Goal: Information Seeking & Learning: Check status

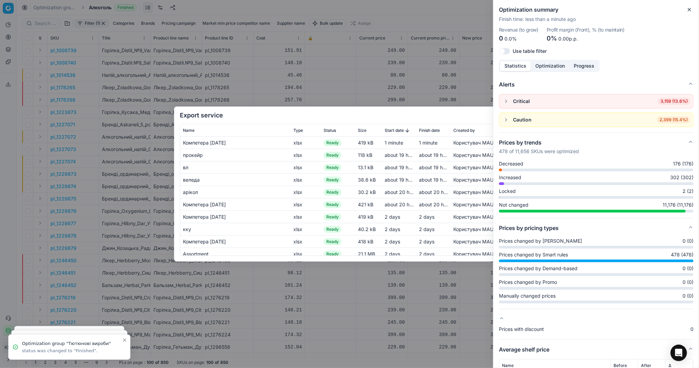
click at [688, 8] on icon "button" at bounding box center [689, 9] width 5 height 5
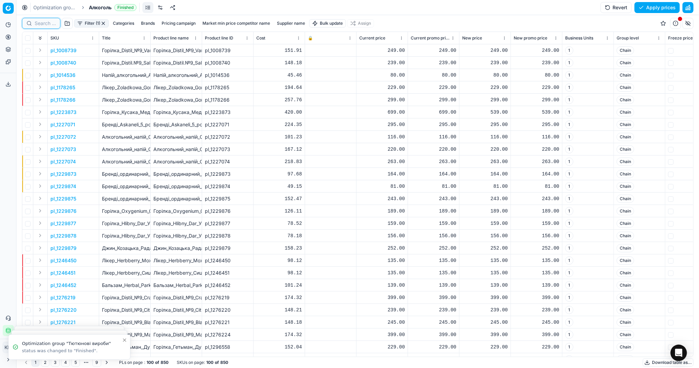
click at [40, 26] on input at bounding box center [45, 23] width 21 height 7
paste input "482426"
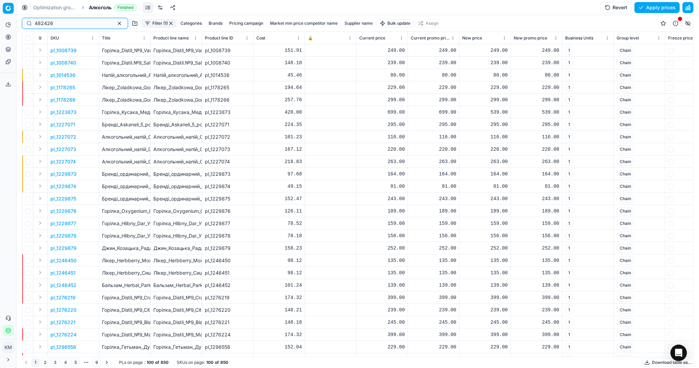
type input "482426"
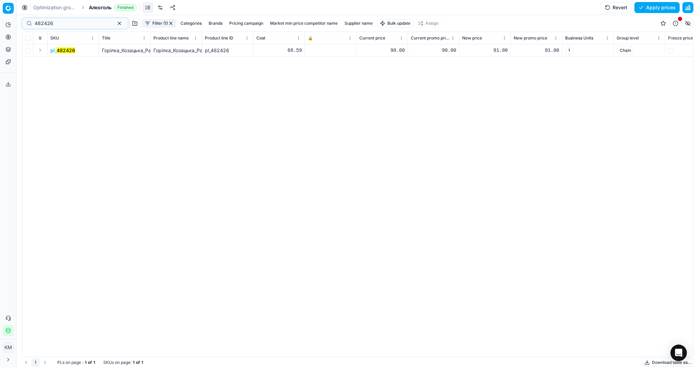
click at [57, 50] on mark "482426" at bounding box center [66, 50] width 19 height 6
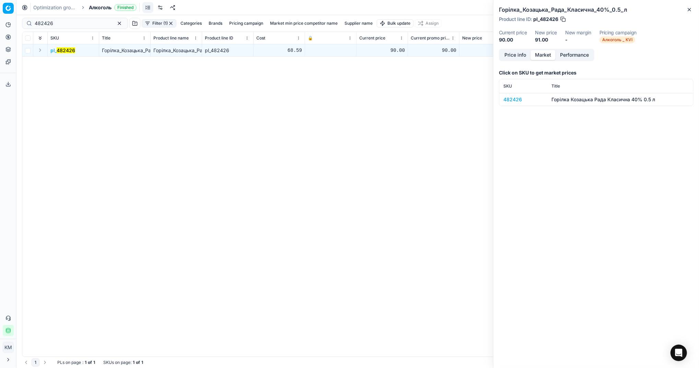
click at [538, 57] on button "Market" at bounding box center [542, 55] width 25 height 10
click at [512, 97] on div "482426" at bounding box center [523, 99] width 40 height 7
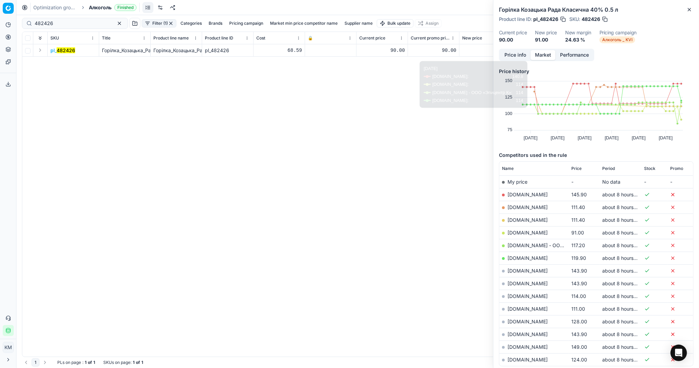
click at [514, 56] on button "Price info" at bounding box center [515, 55] width 31 height 10
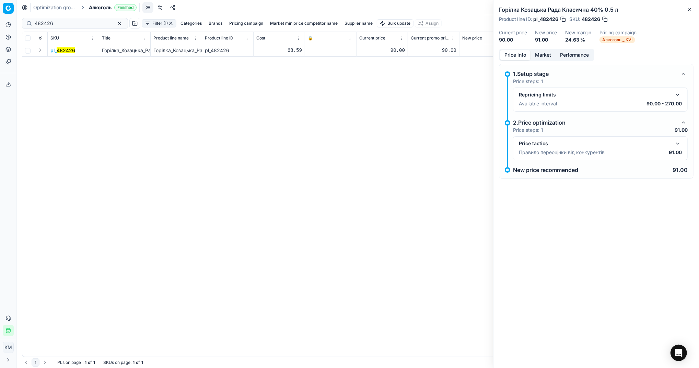
click at [520, 98] on div "Repricing limits" at bounding box center [595, 94] width 152 height 7
click at [507, 73] on div at bounding box center [507, 73] width 5 height 5
click at [516, 130] on p "Price steps: 1" at bounding box center [528, 130] width 30 height 7
click at [526, 145] on div "Price tactics" at bounding box center [595, 143] width 152 height 7
click at [525, 130] on p "Price steps: 1" at bounding box center [528, 130] width 30 height 7
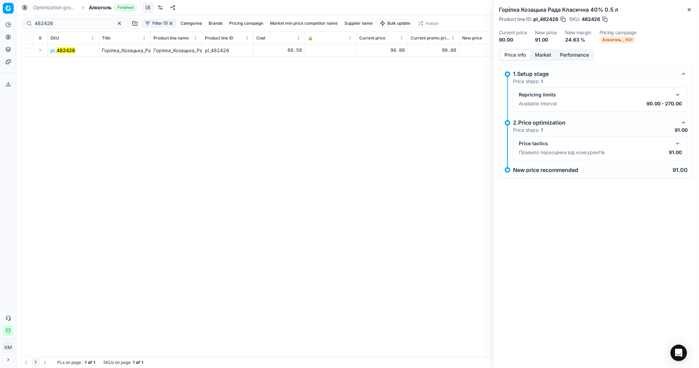
click at [525, 120] on div "2.Price optimization" at bounding box center [595, 122] width 164 height 8
click at [530, 171] on p "New price recommended" at bounding box center [545, 169] width 65 height 5
click at [558, 168] on p "New price recommended" at bounding box center [545, 169] width 65 height 5
click at [583, 168] on div "New price recommended 91.00" at bounding box center [600, 169] width 175 height 5
click at [676, 96] on button "button" at bounding box center [678, 95] width 8 height 8
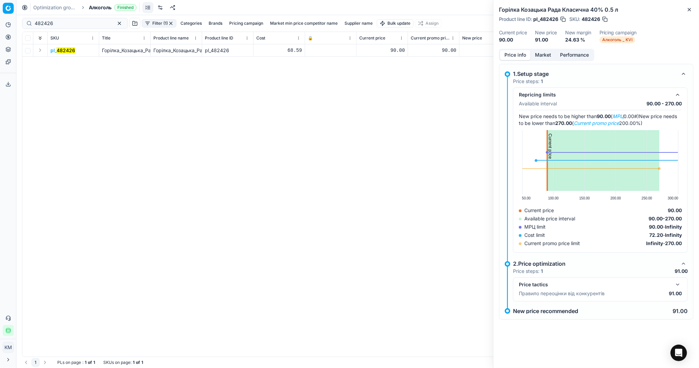
click at [678, 285] on button "button" at bounding box center [678, 284] width 8 height 8
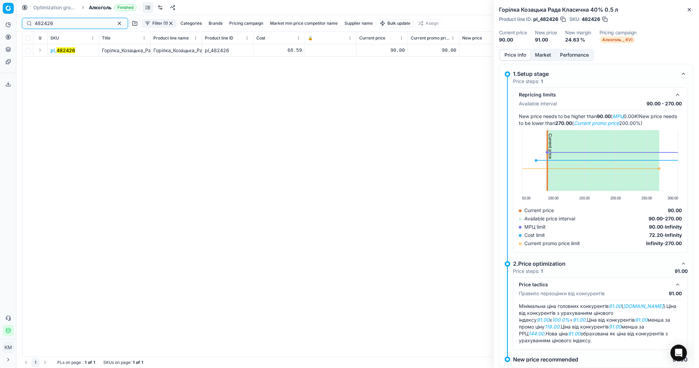
drag, startPoint x: 61, startPoint y: 21, endPoint x: 26, endPoint y: 22, distance: 34.7
click at [26, 22] on div "482426" at bounding box center [75, 23] width 106 height 11
